Goal: Communication & Community: Answer question/provide support

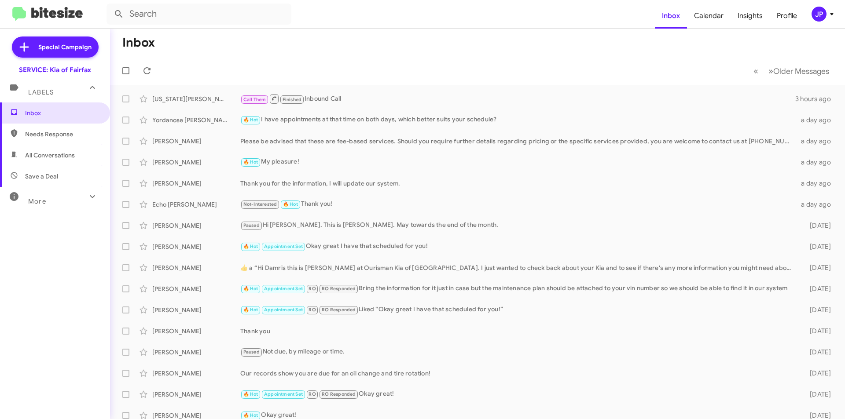
click at [60, 141] on span "Needs Response" at bounding box center [55, 134] width 110 height 21
type input "in:needs-response"
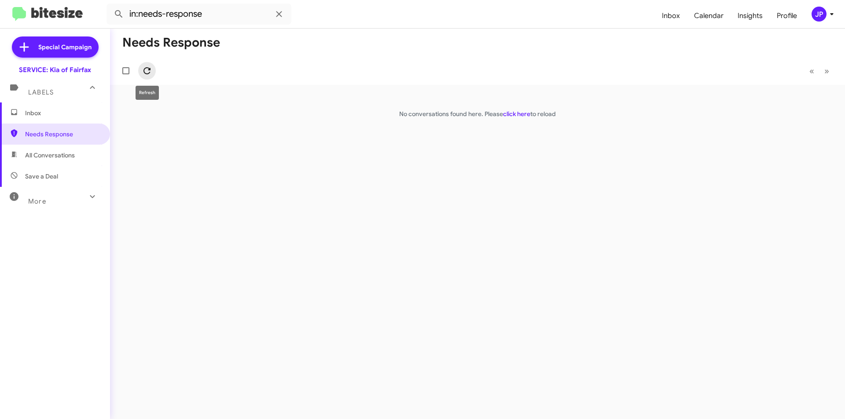
click at [147, 69] on icon at bounding box center [147, 71] width 11 height 11
click at [146, 77] on button at bounding box center [147, 71] width 18 height 18
drag, startPoint x: 485, startPoint y: 107, endPoint x: 507, endPoint y: 113, distance: 22.6
click at [495, 113] on div "Needs Response « Previous » Next No conversations found here. Please click here…" at bounding box center [477, 224] width 735 height 391
click at [518, 111] on div "Needs Response « Previous » Next No conversations found here. Please click here…" at bounding box center [477, 224] width 735 height 391
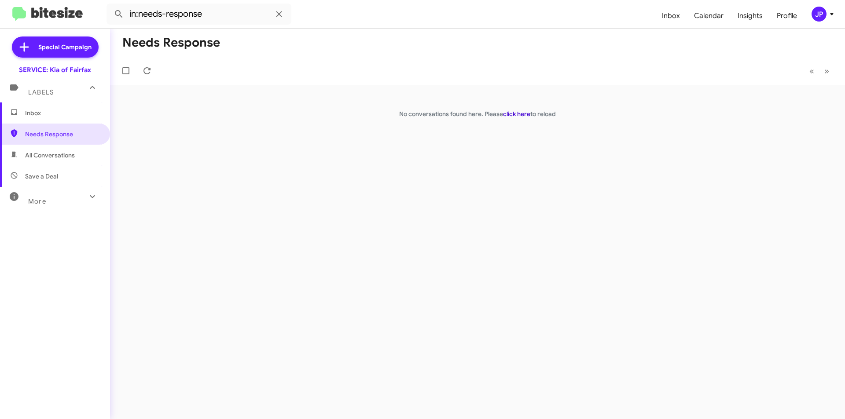
click at [518, 110] on link "click here" at bounding box center [516, 114] width 27 height 8
